Goal: Task Accomplishment & Management: Use online tool/utility

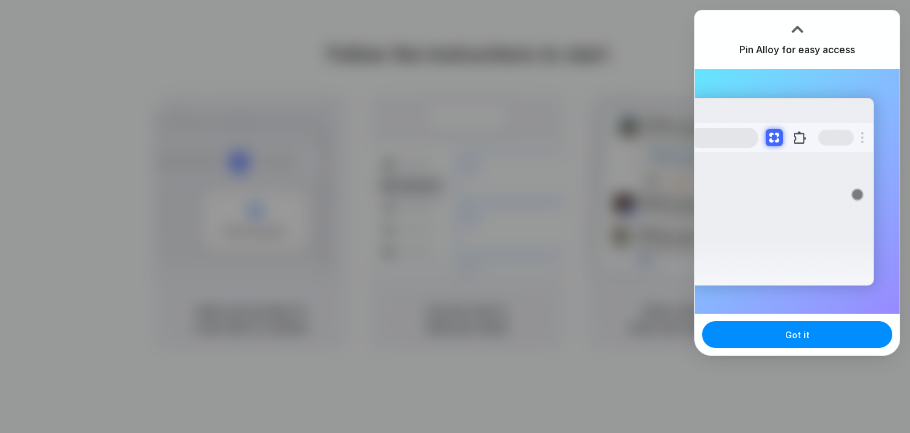
click at [661, 110] on div at bounding box center [455, 216] width 910 height 433
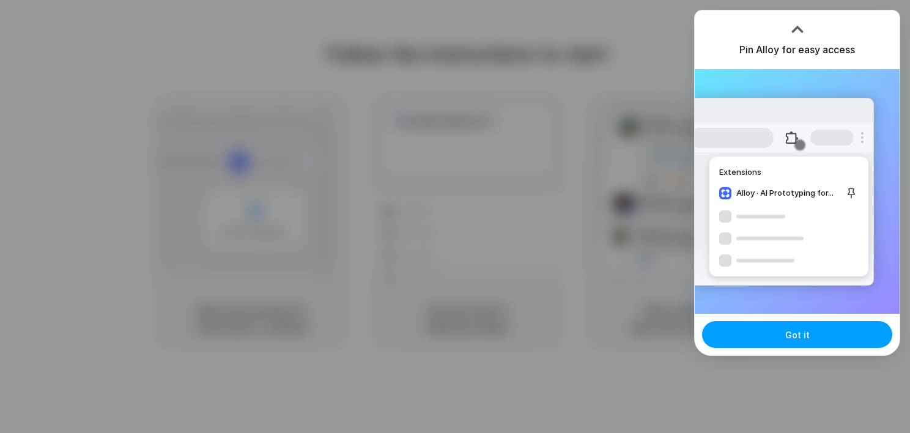
click at [805, 330] on span "Got it" at bounding box center [797, 334] width 24 height 13
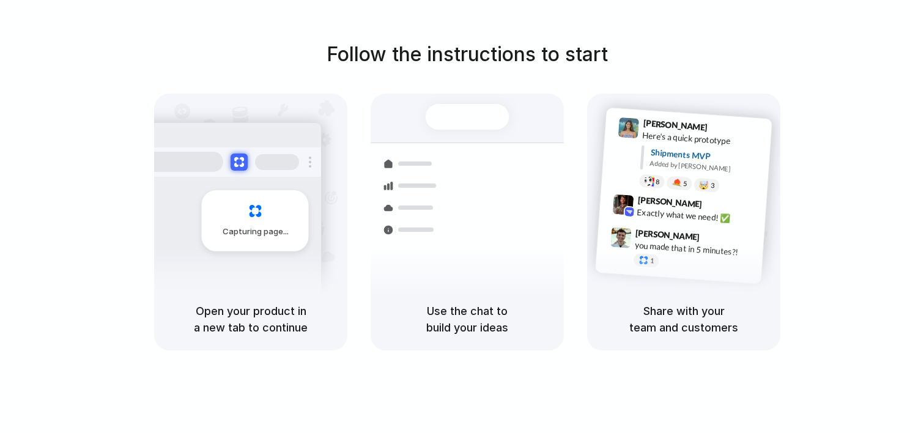
click at [551, 320] on div "Use the chat to build your ideas" at bounding box center [467, 319] width 193 height 62
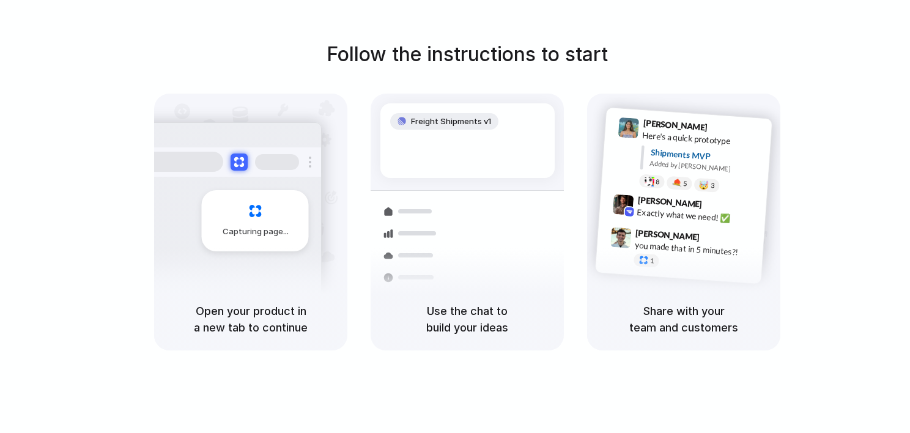
click at [689, 328] on h5 "Share with your team and customers" at bounding box center [684, 319] width 164 height 33
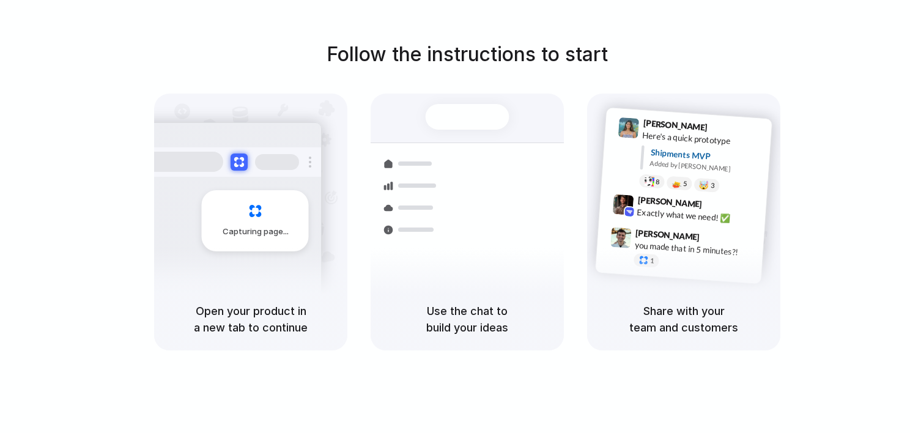
click at [385, 228] on div at bounding box center [411, 230] width 71 height 22
click at [250, 220] on div "Capturing page" at bounding box center [255, 220] width 107 height 61
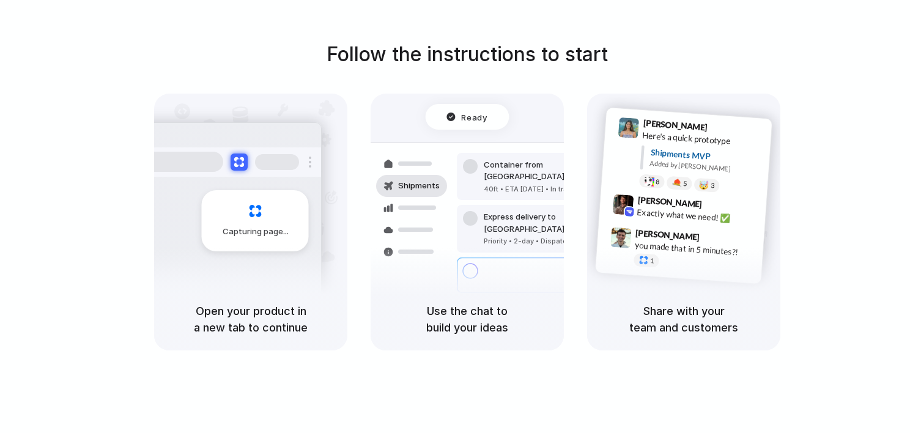
click at [290, 303] on h5 "Open your product in a new tab to continue" at bounding box center [251, 319] width 164 height 33
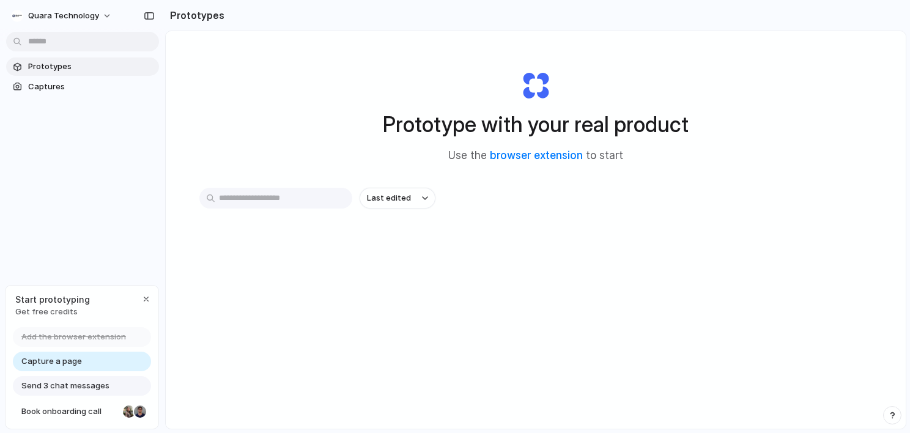
click at [455, 217] on div at bounding box center [455, 217] width 0 height 0
click at [56, 87] on span "Captures" at bounding box center [91, 87] width 126 height 12
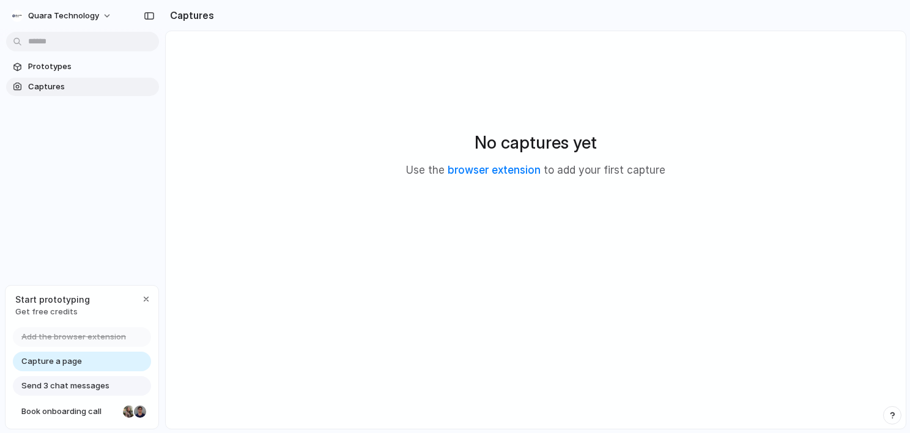
click at [64, 88] on span "Captures" at bounding box center [91, 87] width 126 height 12
click at [506, 174] on link "browser extension" at bounding box center [494, 170] width 93 height 12
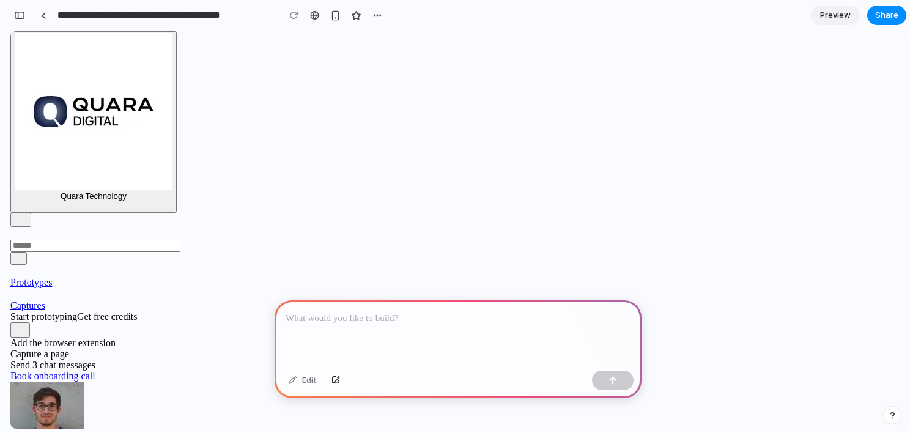
click at [54, 357] on span "Capture a page" at bounding box center [39, 354] width 59 height 10
click at [91, 358] on div "Capture a page" at bounding box center [92, 354] width 165 height 11
click at [95, 370] on span "Send 3 chat messages" at bounding box center [52, 365] width 85 height 10
click at [103, 358] on div "Capture a page" at bounding box center [92, 354] width 165 height 11
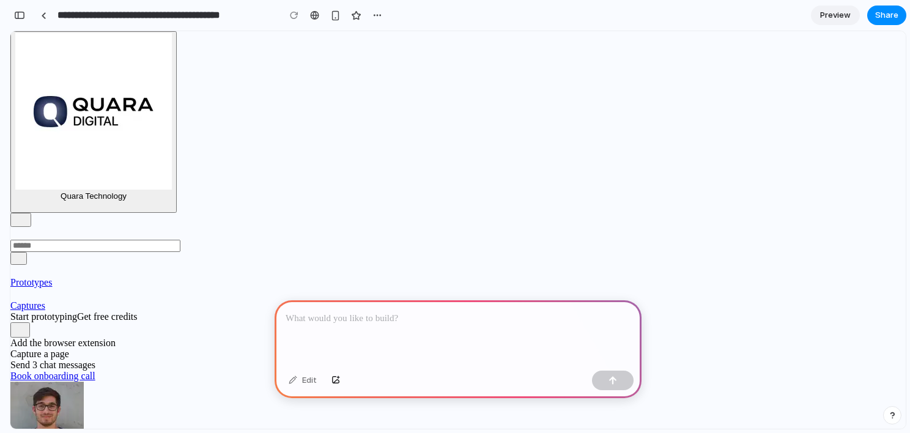
click at [103, 358] on div "Capture a page" at bounding box center [92, 354] width 165 height 11
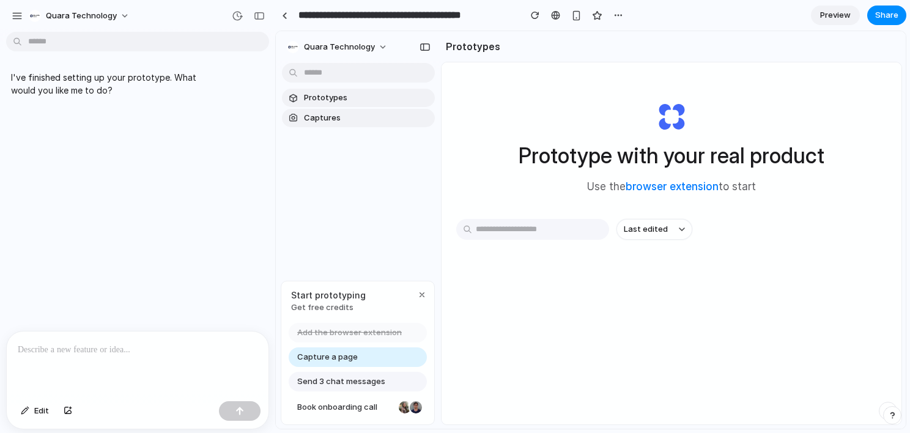
click at [321, 115] on span "Captures" at bounding box center [367, 118] width 126 height 12
click at [343, 354] on span "Capture a page" at bounding box center [327, 357] width 61 height 12
click at [228, 349] on p at bounding box center [138, 350] width 240 height 15
click at [322, 384] on span "Send 3 chat messages" at bounding box center [341, 382] width 88 height 12
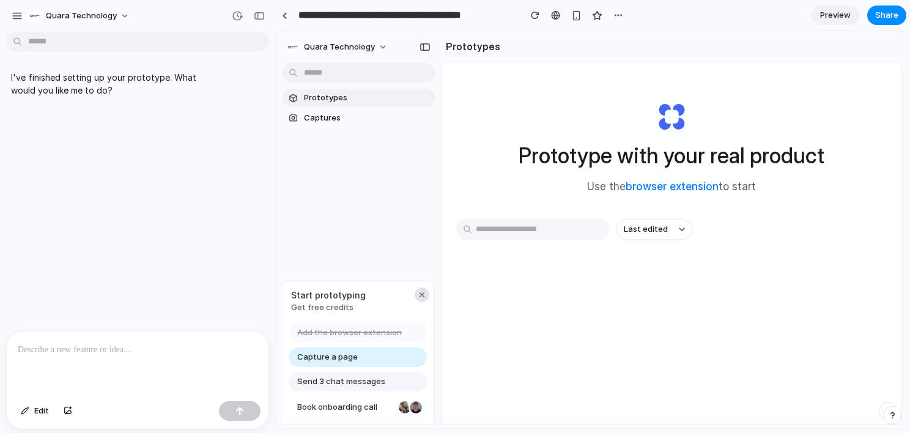
click at [425, 294] on div "button" at bounding box center [422, 295] width 10 height 10
click at [64, 345] on p at bounding box center [138, 350] width 240 height 15
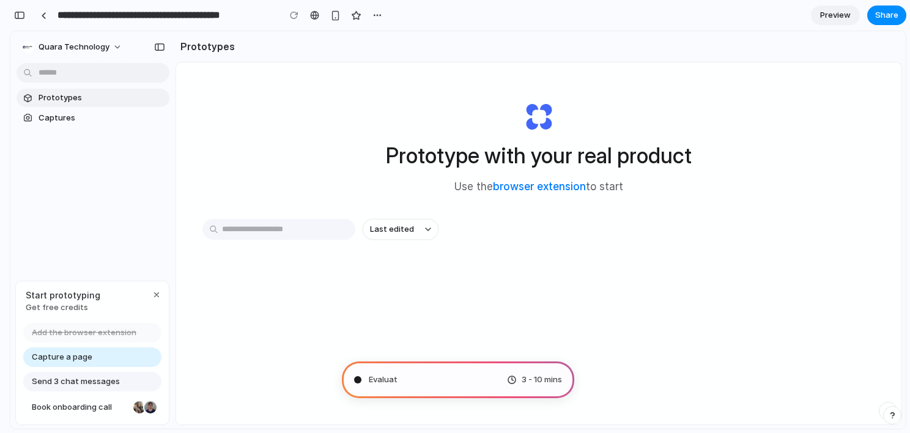
scroll to position [49, 0]
type input "**********"
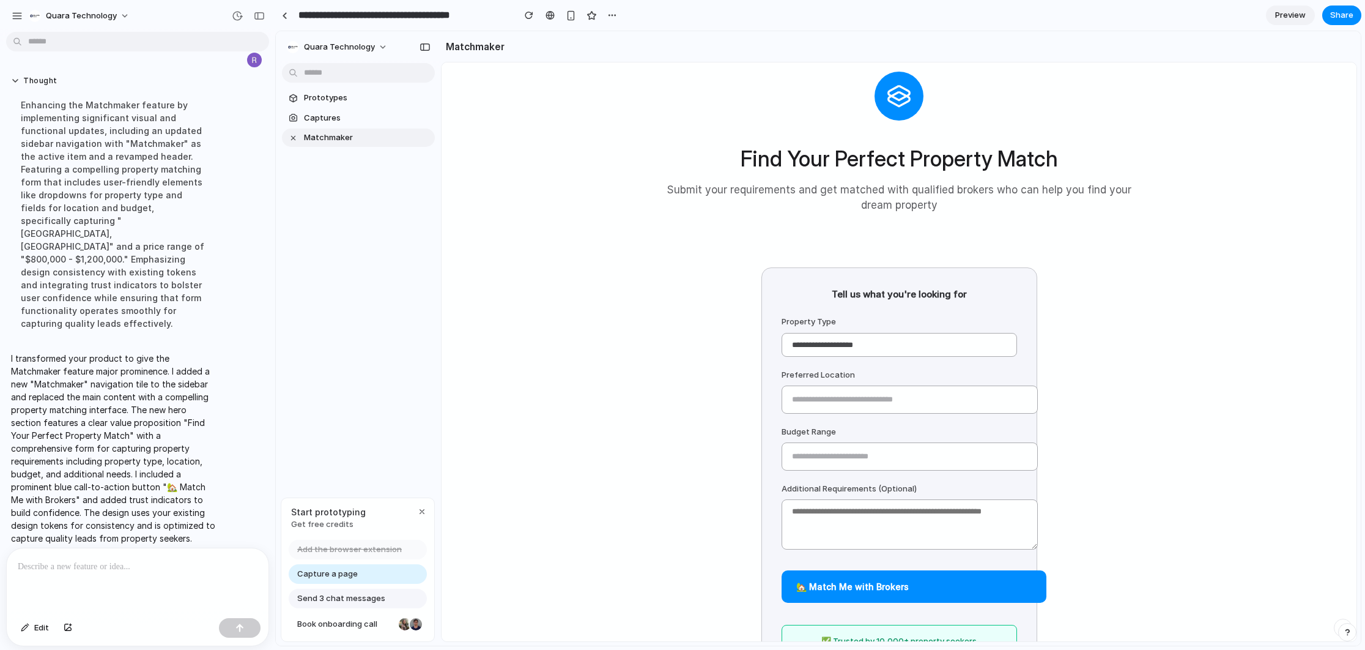
scroll to position [29, 0]
click at [910, 124] on div "Find Your Perfect Property Match Submit your requirements and get matched with …" at bounding box center [899, 138] width 489 height 181
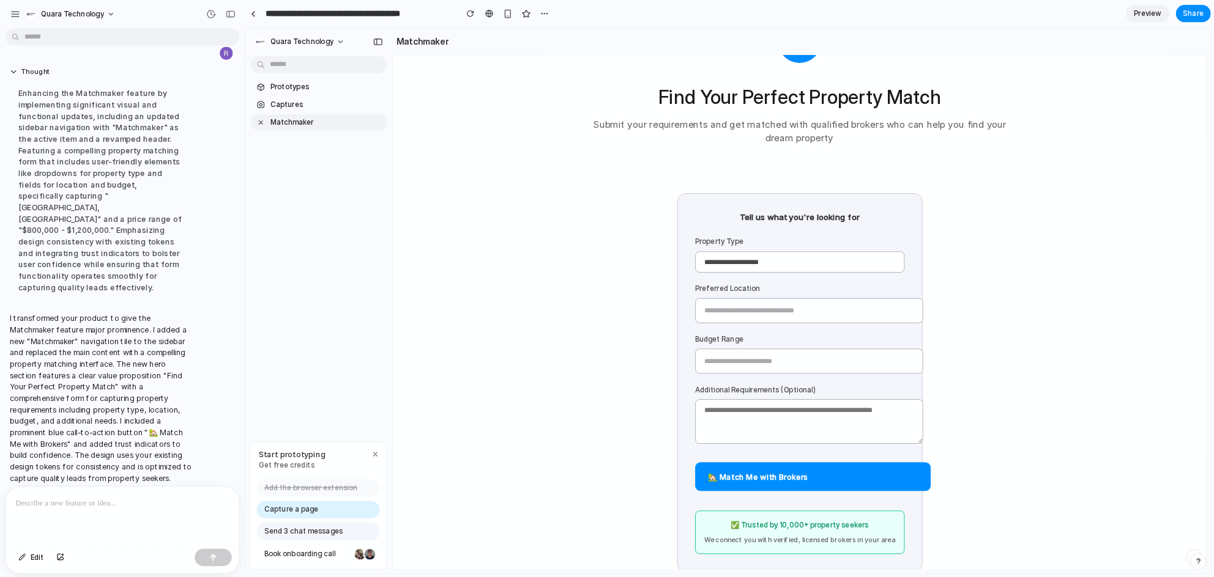
scroll to position [90, 0]
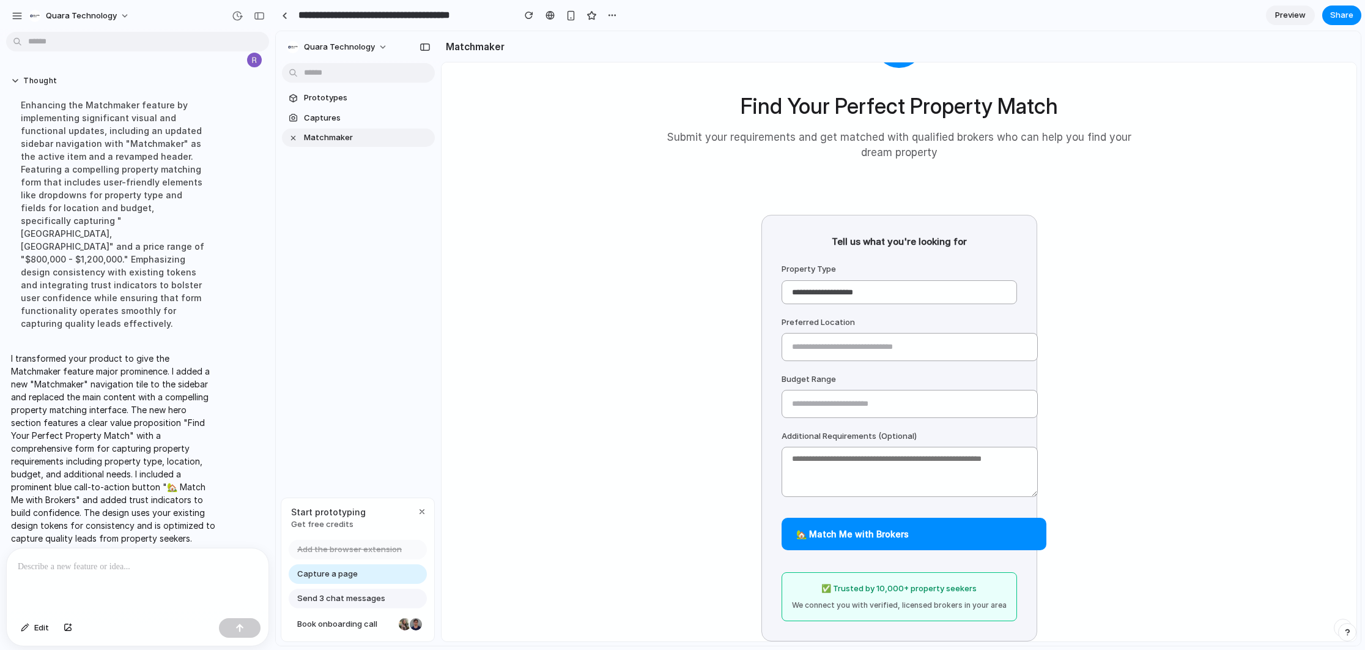
click at [414, 232] on div "Prototypes Captures Matchmaker" at bounding box center [358, 169] width 165 height 276
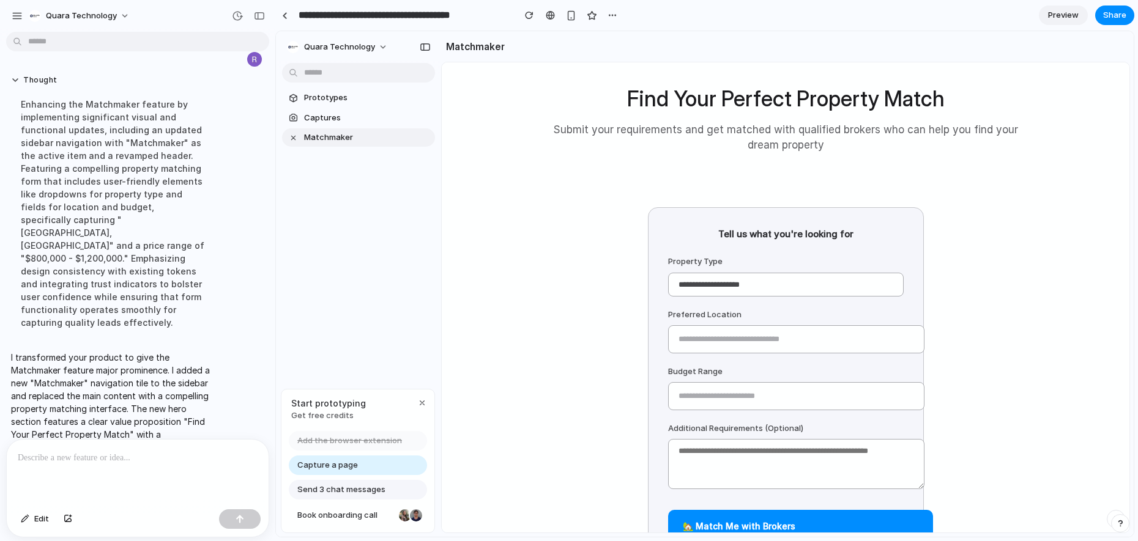
click at [86, 432] on p at bounding box center [135, 458] width 235 height 15
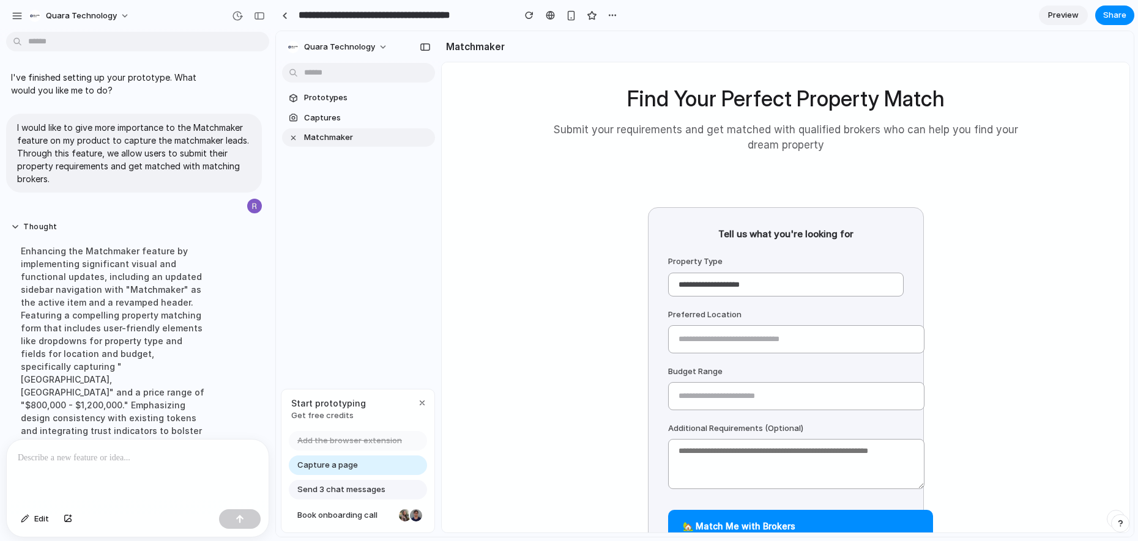
click at [329, 432] on span "Capture a page" at bounding box center [327, 465] width 61 height 12
click at [569, 271] on div at bounding box center [569, 271] width 0 height 0
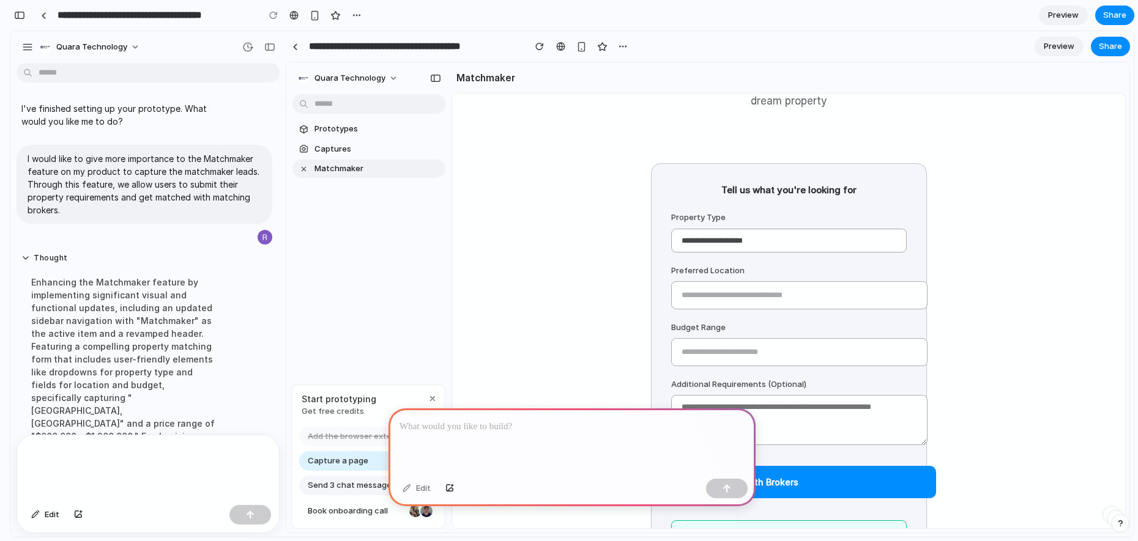
scroll to position [232, 0]
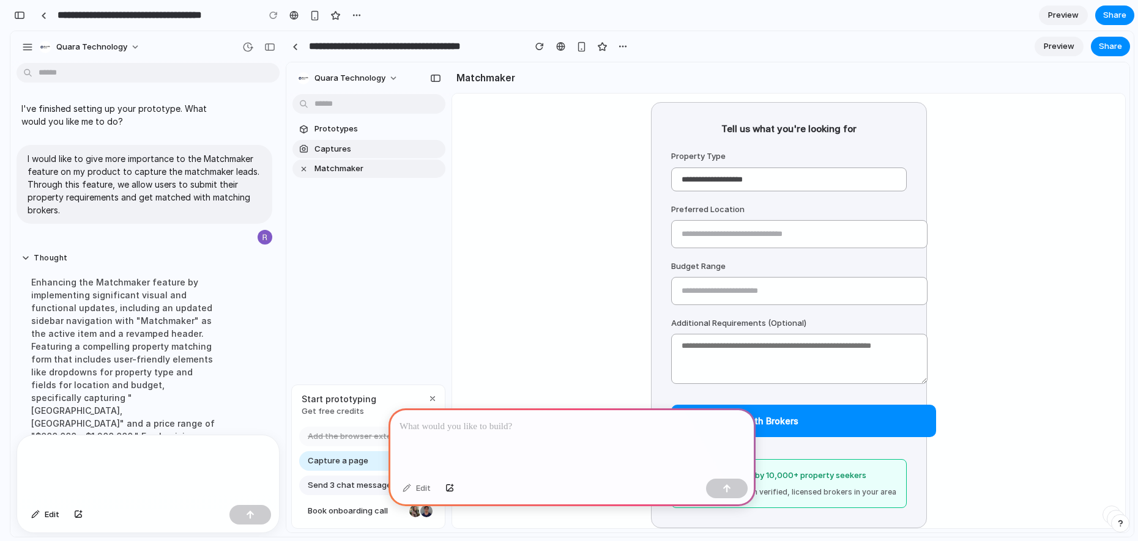
click at [336, 145] on span "Captures" at bounding box center [377, 149] width 126 height 12
click at [389, 145] on span "Captures" at bounding box center [377, 149] width 126 height 12
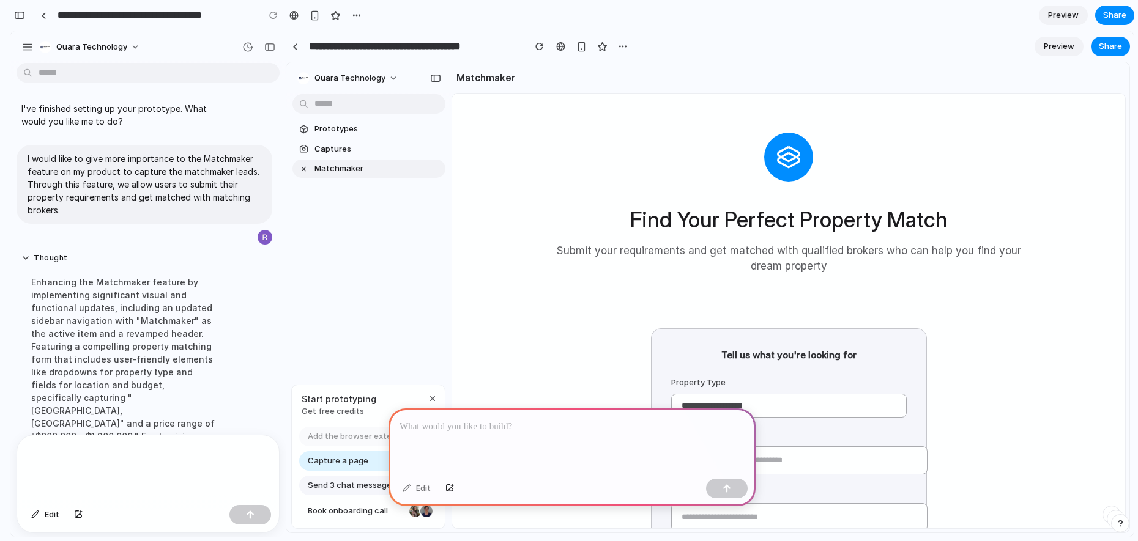
scroll to position [233, 0]
